Goal: Transaction & Acquisition: Book appointment/travel/reservation

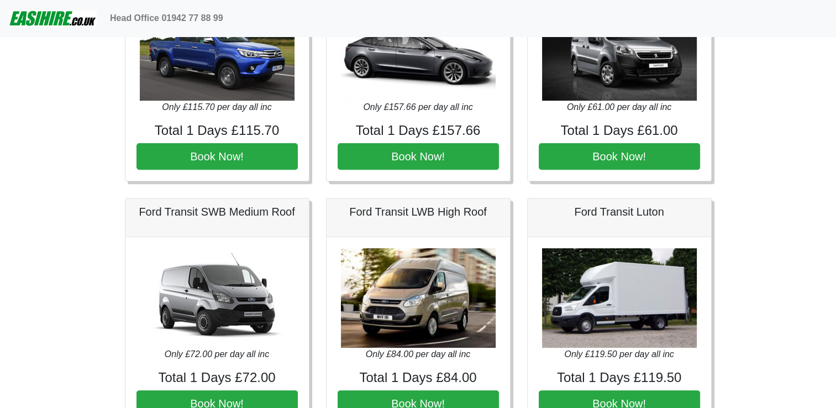
scroll to position [373, 0]
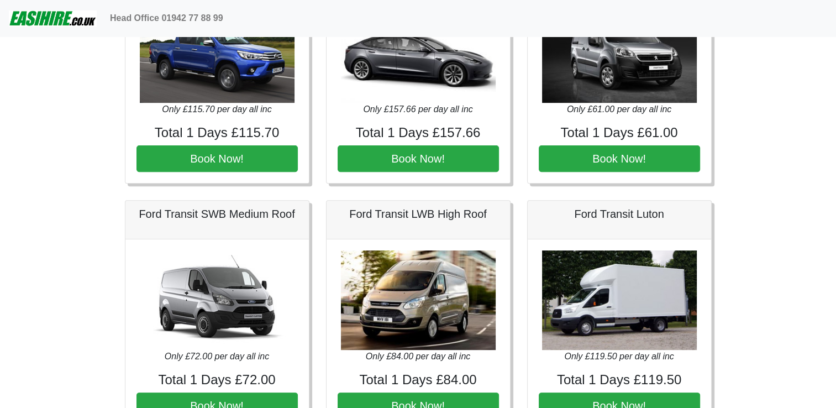
click at [627, 82] on img at bounding box center [619, 52] width 155 height 99
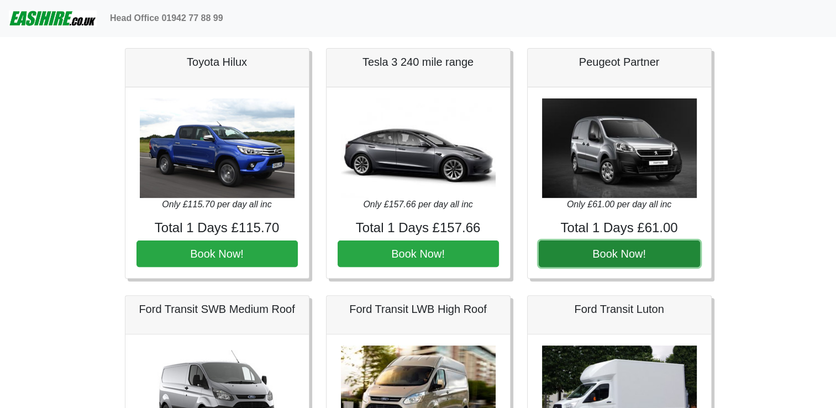
click at [574, 244] on button "Book Now!" at bounding box center [618, 253] width 161 height 27
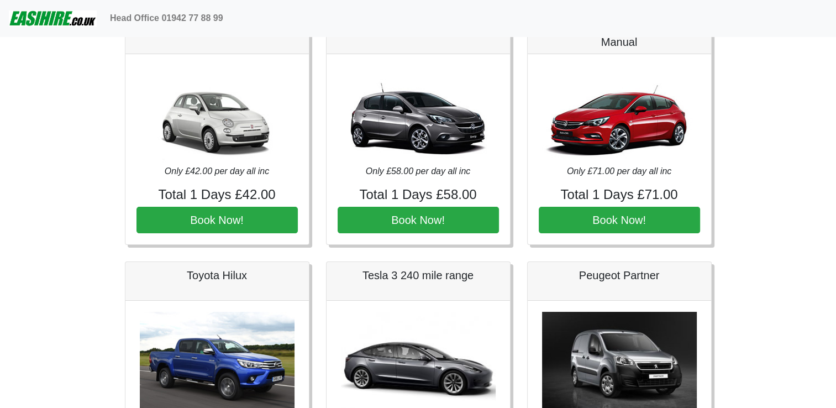
scroll to position [0, 0]
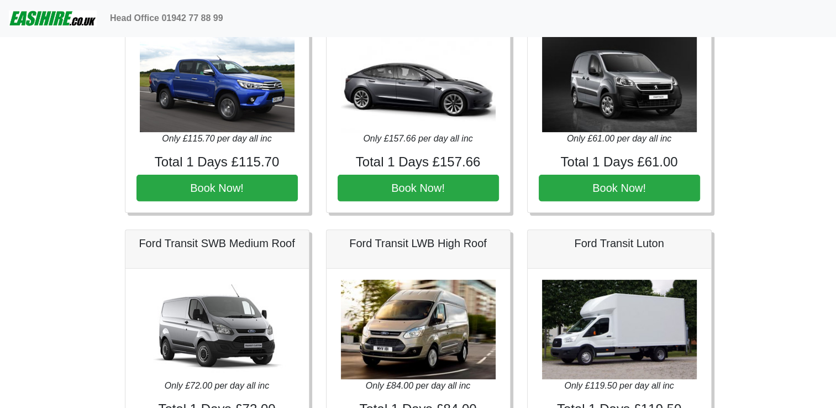
scroll to position [349, 0]
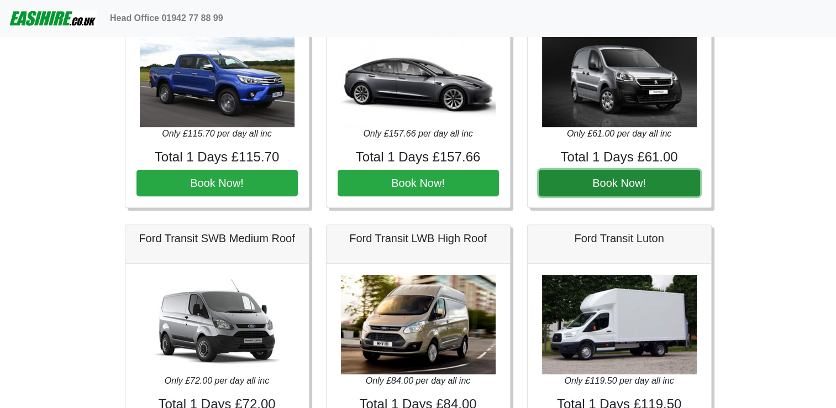
click at [607, 178] on button "Book Now!" at bounding box center [618, 183] width 161 height 27
